Goal: Information Seeking & Learning: Learn about a topic

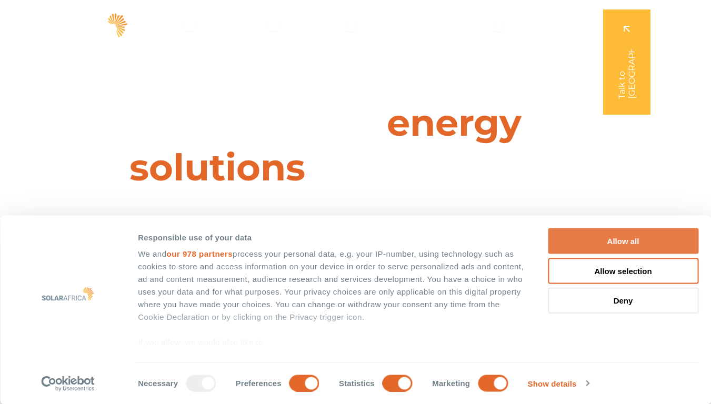
click at [627, 241] on button "Allow all" at bounding box center [623, 241] width 150 height 26
